Goal: Browse casually

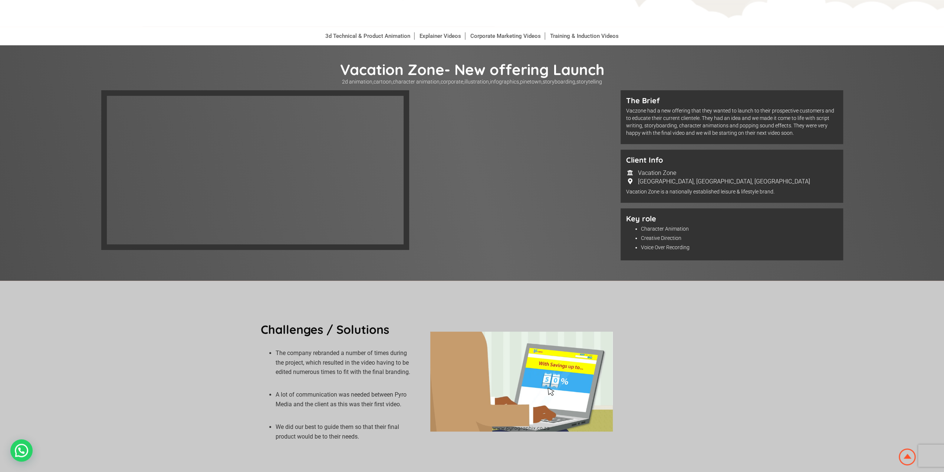
scroll to position [37, 0]
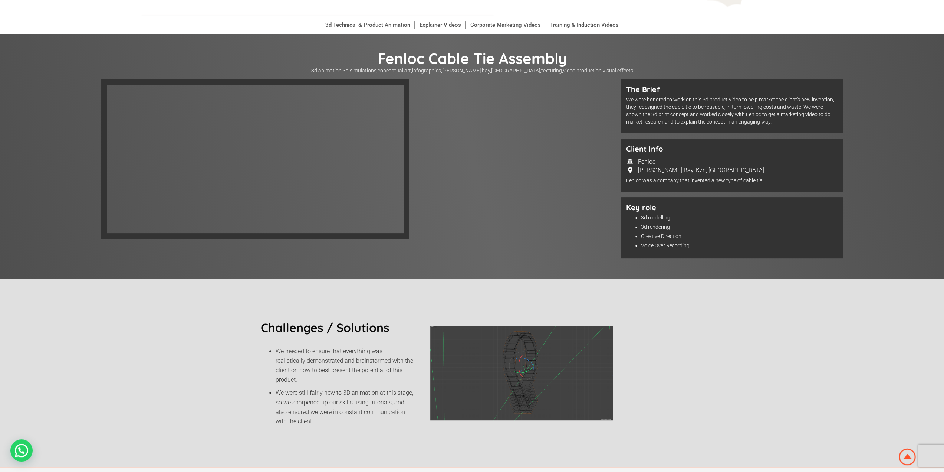
scroll to position [37, 0]
